Goal: Task Accomplishment & Management: Manage account settings

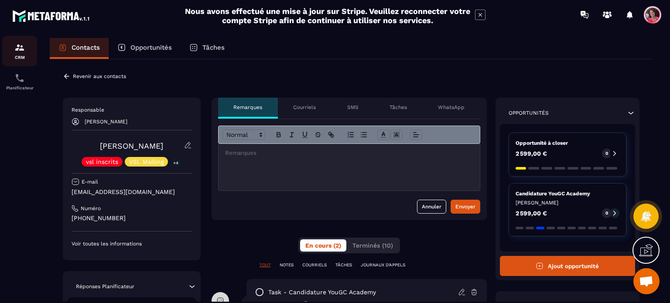
click at [23, 55] on p "CRM" at bounding box center [19, 57] width 35 height 5
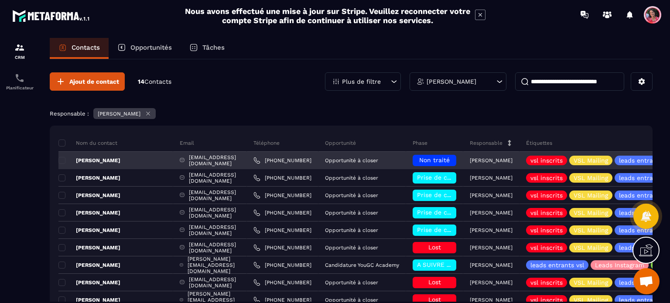
click at [436, 157] on span "Non traité" at bounding box center [434, 160] width 31 height 7
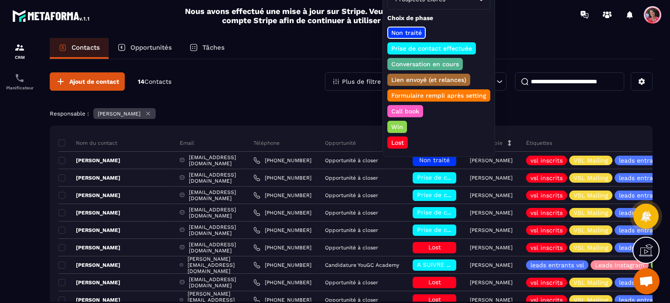
click at [454, 48] on p "Prise de contact effectuée" at bounding box center [431, 48] width 83 height 9
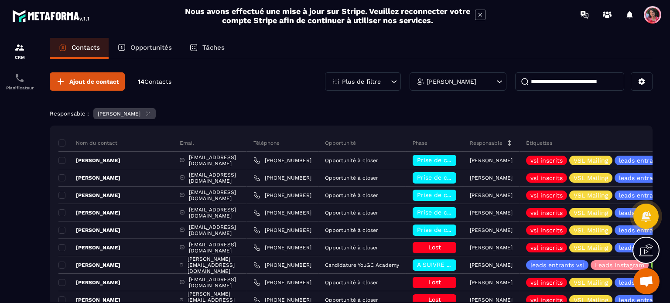
click at [149, 43] on div "Opportunités" at bounding box center [145, 48] width 72 height 21
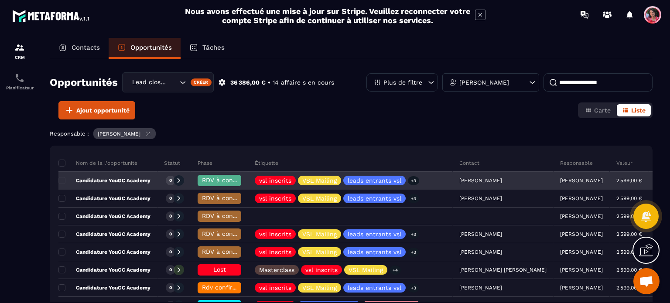
click at [227, 178] on span "RDV à confimer ❓" at bounding box center [230, 180] width 56 height 7
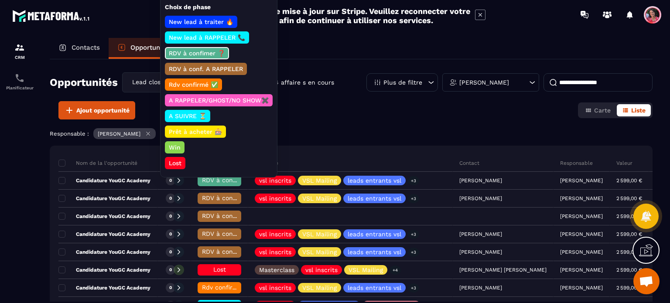
click at [204, 82] on p "Rdv confirmé ✅" at bounding box center [194, 84] width 52 height 9
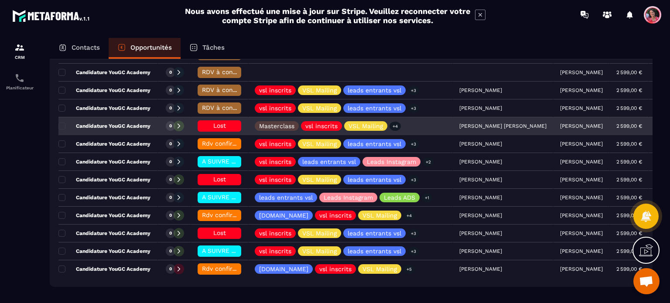
scroll to position [131, 0]
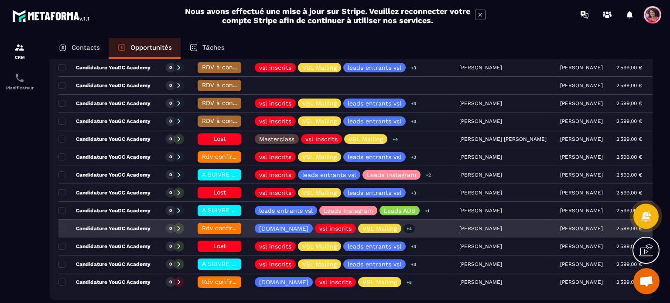
click at [130, 225] on p "Candidature YouGC Academy" at bounding box center [104, 228] width 92 height 7
